Goal: Task Accomplishment & Management: Use online tool/utility

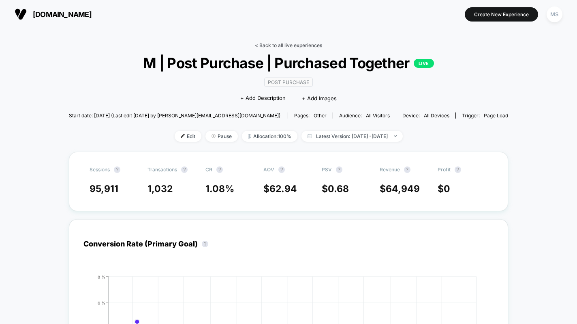
click at [268, 44] on link "< Back to all live experiences" at bounding box center [288, 45] width 67 height 6
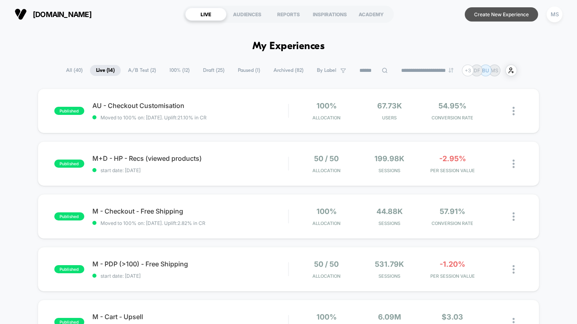
click at [490, 13] on button "Create New Experience" at bounding box center [501, 14] width 73 height 14
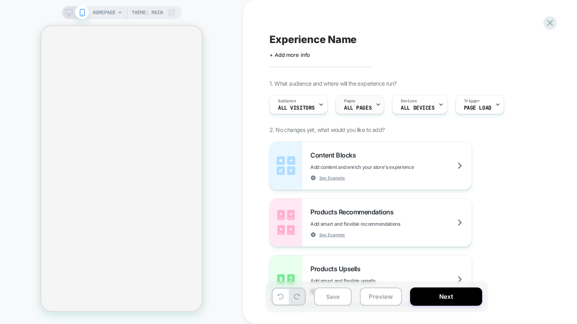
click at [348, 101] on span "Pages" at bounding box center [349, 101] width 11 height 6
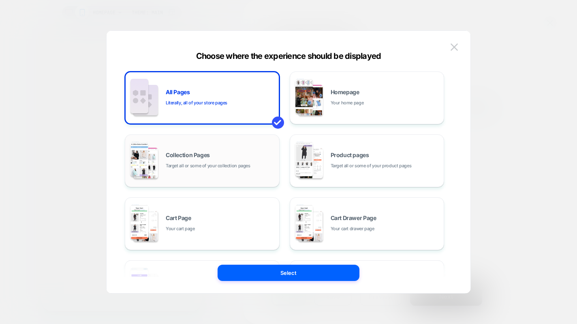
click at [245, 155] on div "Collection Pages Target all or some of your collection pages" at bounding box center [220, 160] width 109 height 17
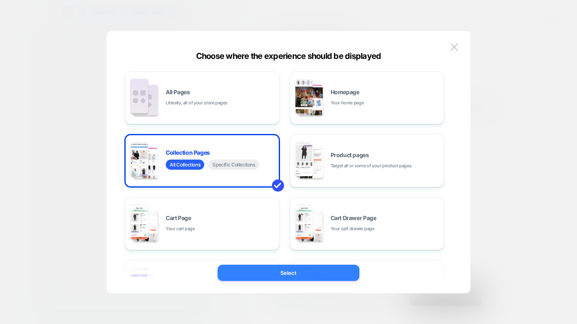
click at [273, 270] on button "Select" at bounding box center [289, 272] width 142 height 16
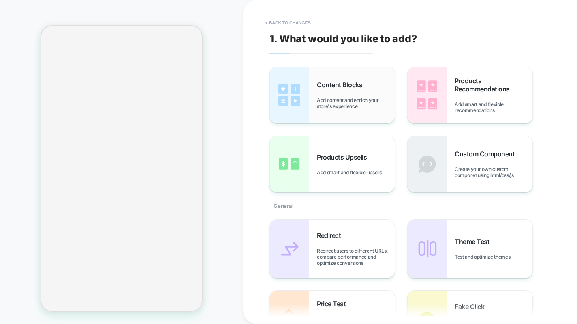
click at [332, 87] on span "Content Blocks" at bounding box center [341, 85] width 49 height 8
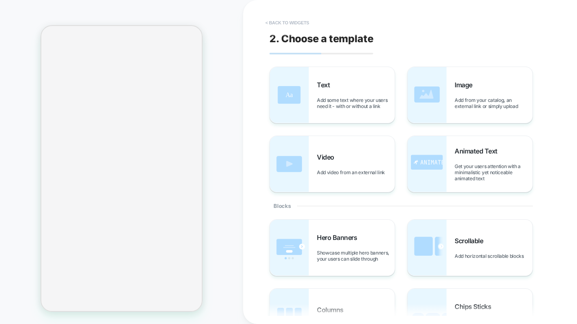
click at [269, 23] on button "< Back to widgets" at bounding box center [288, 22] width 52 height 13
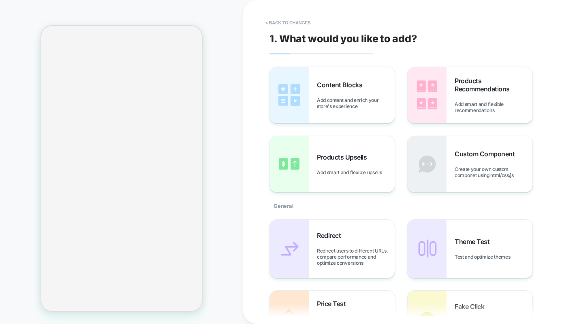
click at [269, 23] on button "< Back to changes" at bounding box center [289, 22] width 54 height 13
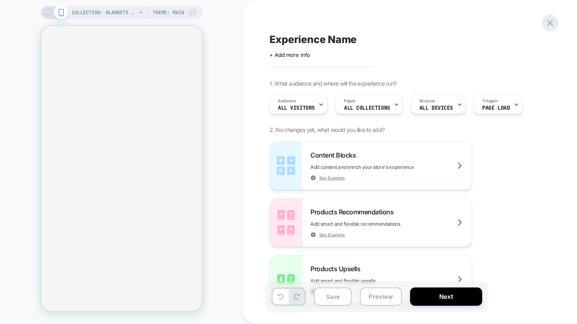
click at [550, 21] on icon at bounding box center [550, 22] width 11 height 11
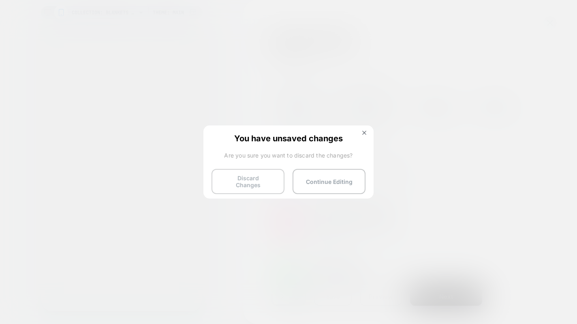
click at [257, 178] on button "Discard Changes" at bounding box center [248, 181] width 73 height 25
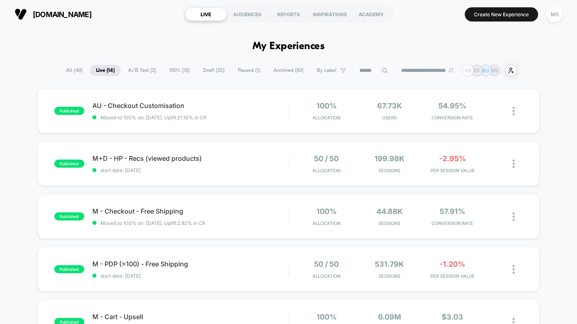
click at [142, 69] on span "A/B Test ( 2 )" at bounding box center [142, 70] width 40 height 11
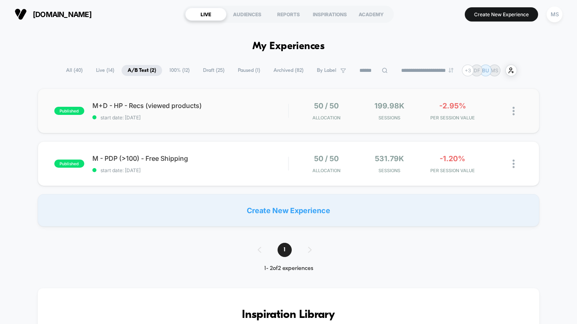
click at [515, 109] on img at bounding box center [514, 111] width 2 height 9
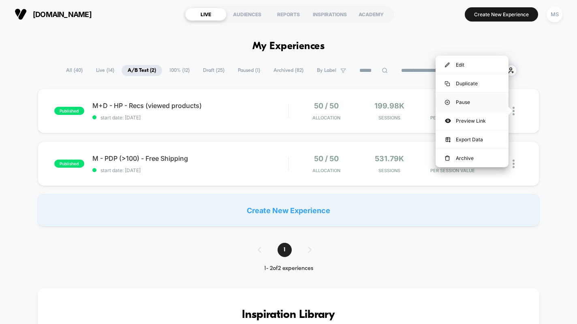
click at [464, 103] on div "Pause" at bounding box center [472, 102] width 73 height 18
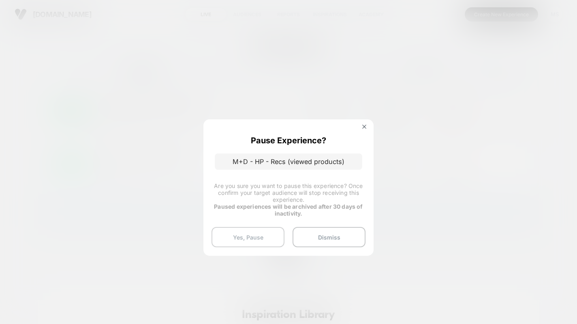
click at [270, 234] on button "Yes, Pause" at bounding box center [248, 237] width 73 height 20
